Goal: Navigation & Orientation: Find specific page/section

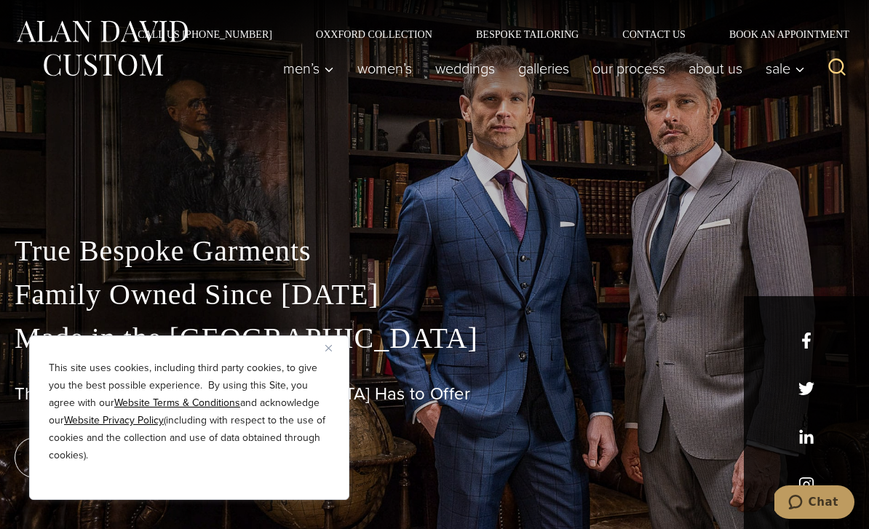
click at [331, 347] on img "Close" at bounding box center [329, 348] width 7 height 7
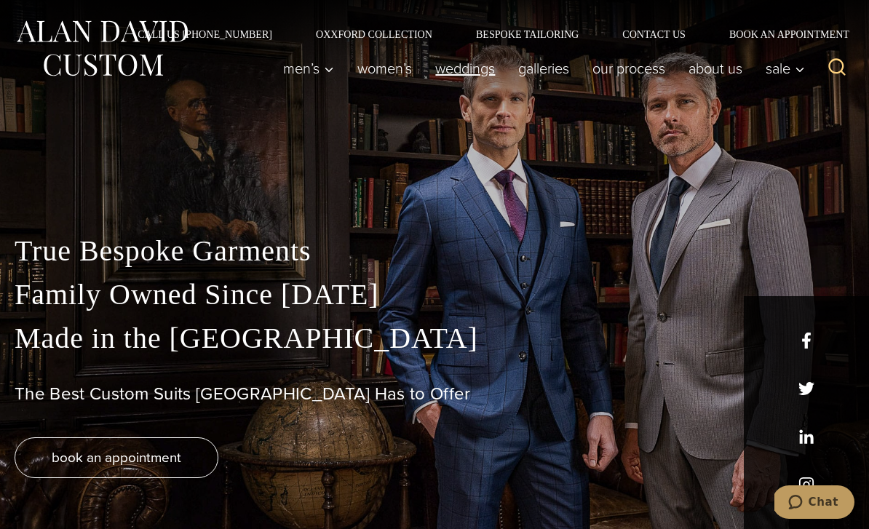
click at [459, 66] on link "weddings" at bounding box center [465, 68] width 83 height 29
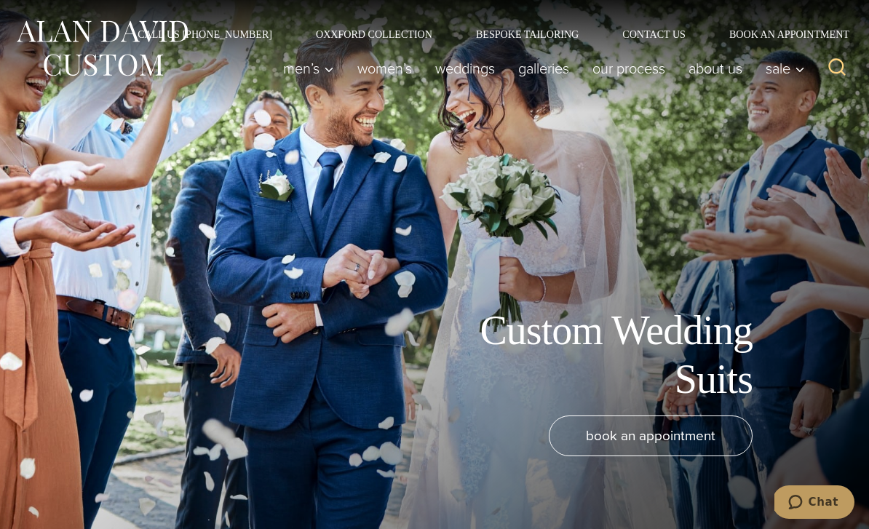
click at [832, 65] on icon "Search" at bounding box center [837, 67] width 21 height 21
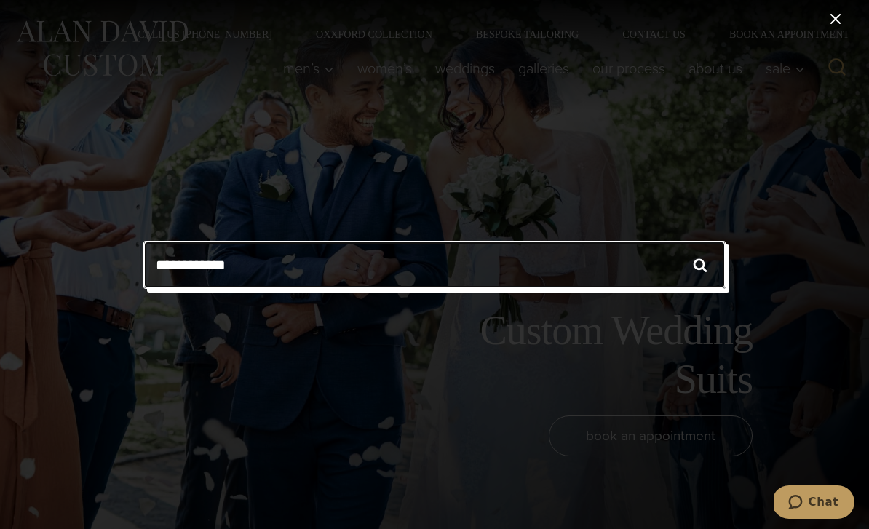
type input "**********"
click at [701, 264] on input "******" at bounding box center [700, 265] width 51 height 48
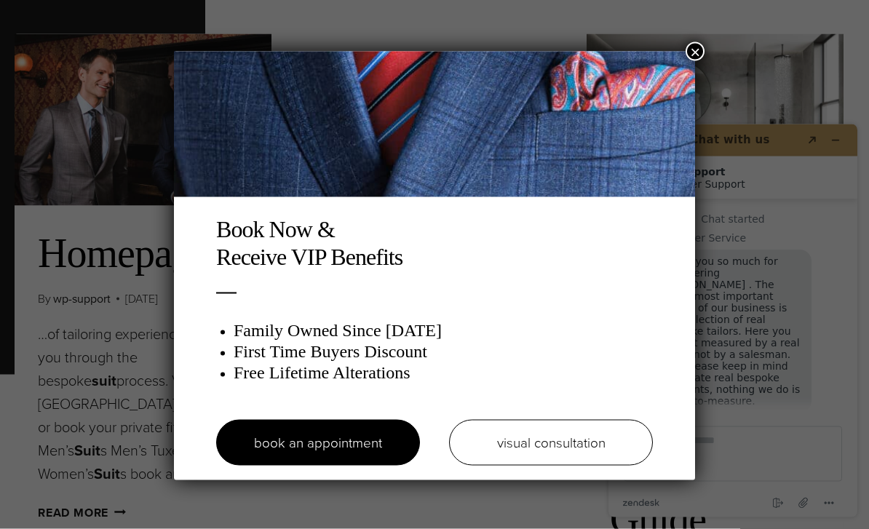
click at [689, 43] on button "×" at bounding box center [695, 51] width 19 height 19
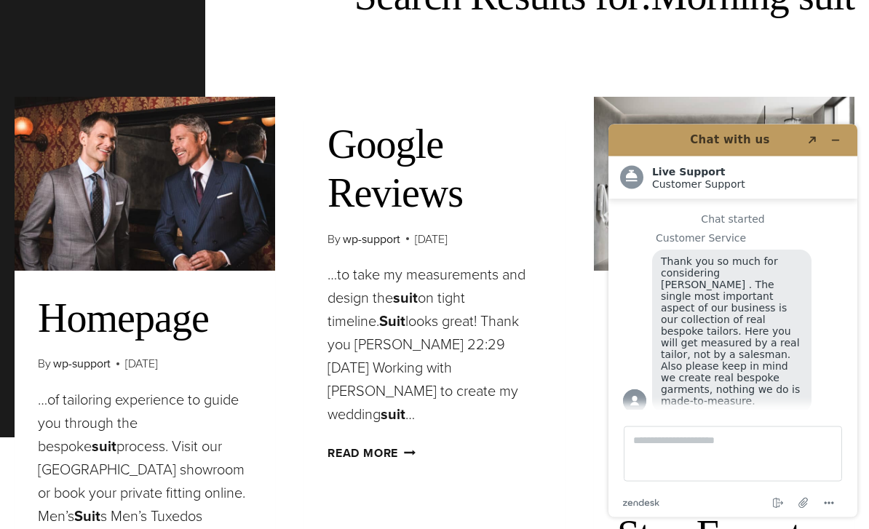
scroll to position [159, 0]
click at [839, 146] on button "Minimize widget" at bounding box center [835, 140] width 23 height 20
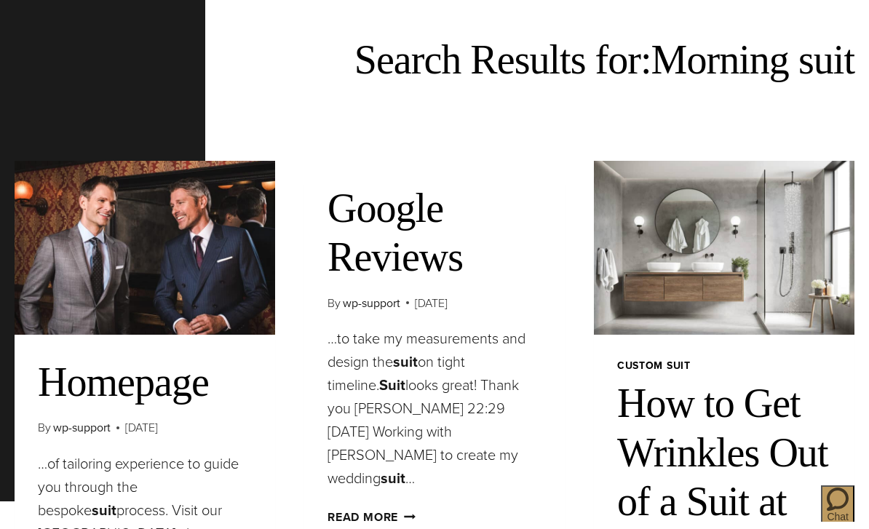
scroll to position [0, 0]
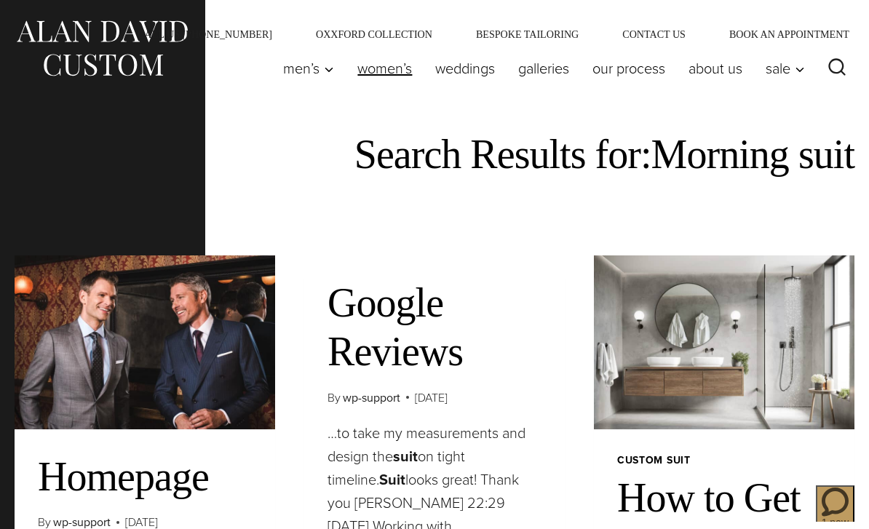
click at [386, 69] on link "Women’s" at bounding box center [385, 68] width 78 height 29
click at [460, 106] on div "Men’s Custom Suits Custom Tuxedos Custom Sports Coats Custom Trousers Custom Ve…" at bounding box center [434, 75] width 869 height 73
click at [455, 72] on link "weddings" at bounding box center [465, 68] width 83 height 29
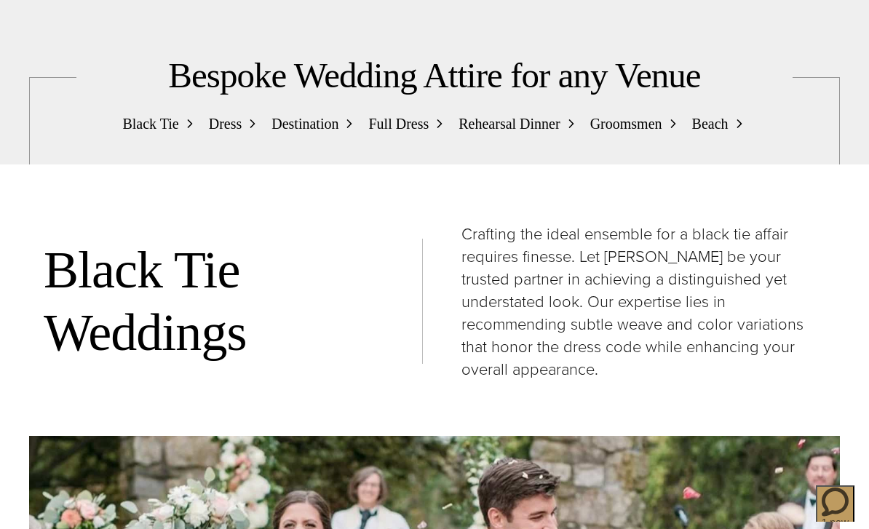
scroll to position [1443, 0]
